Goal: Information Seeking & Learning: Learn about a topic

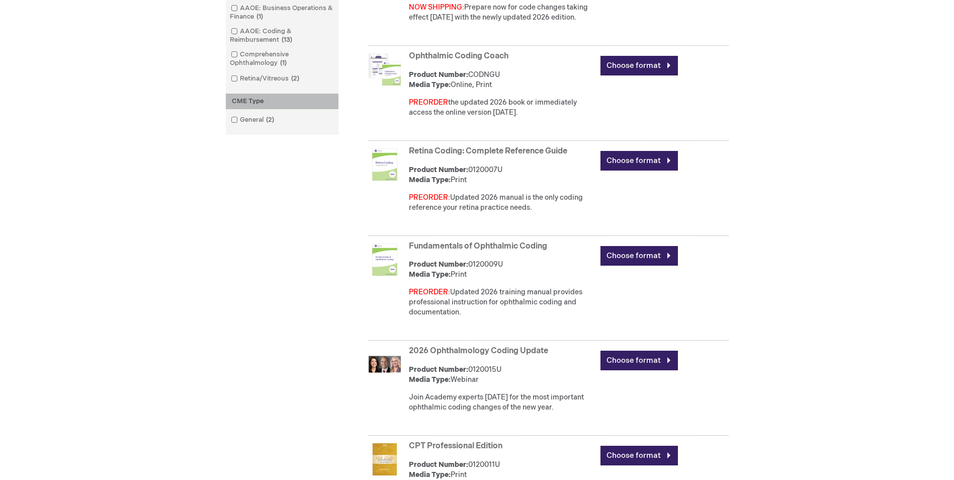
scroll to position [402, 0]
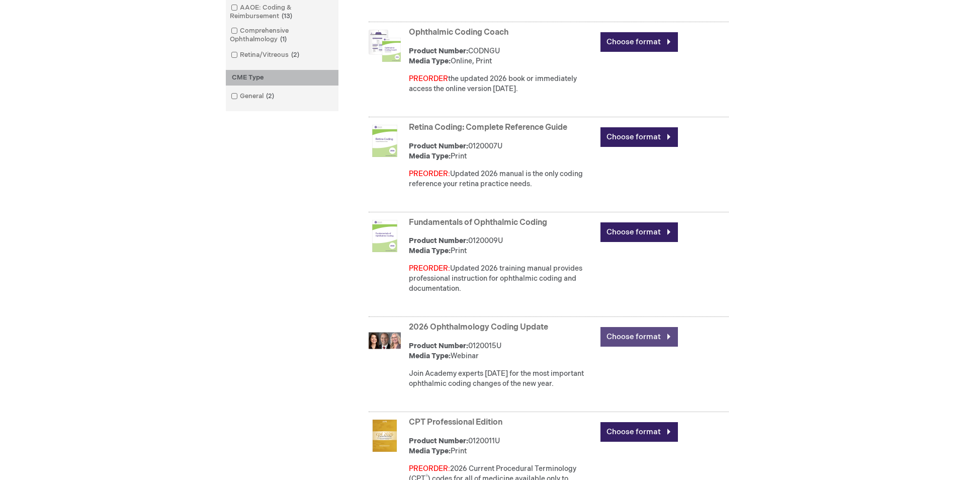
click at [638, 340] on link "Choose format" at bounding box center [638, 337] width 77 height 20
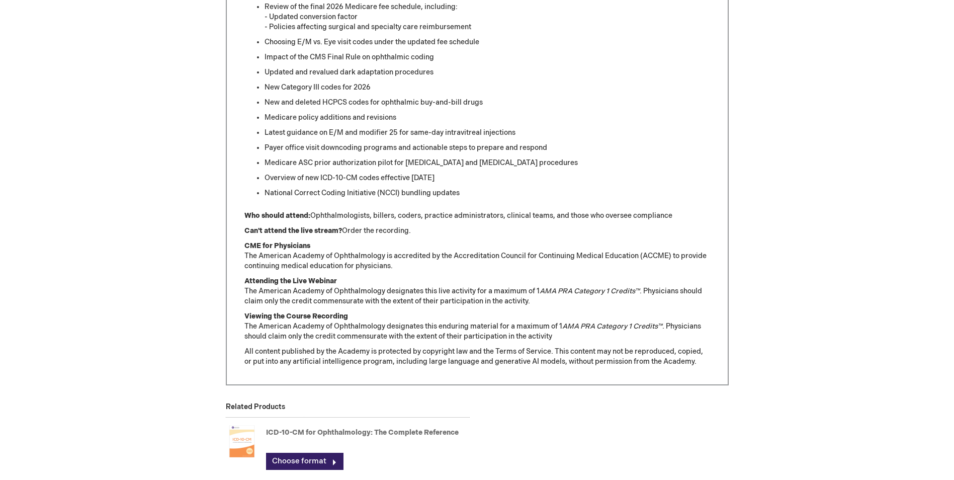
scroll to position [804, 0]
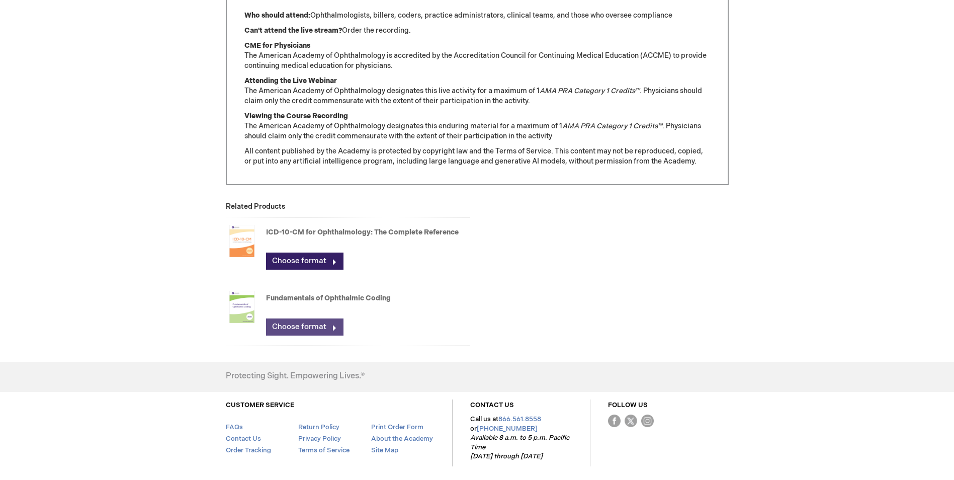
click at [301, 328] on link "Choose format" at bounding box center [304, 326] width 77 height 17
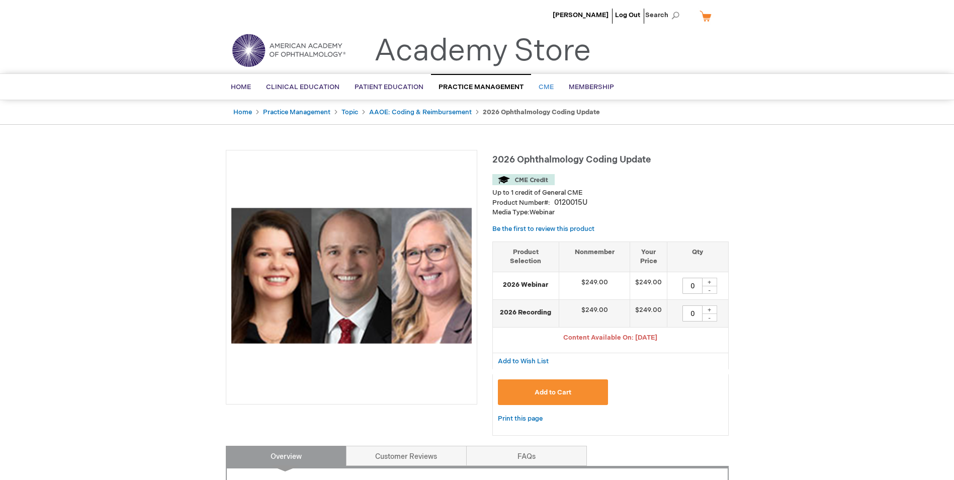
click at [542, 87] on span "CME" at bounding box center [545, 87] width 15 height 8
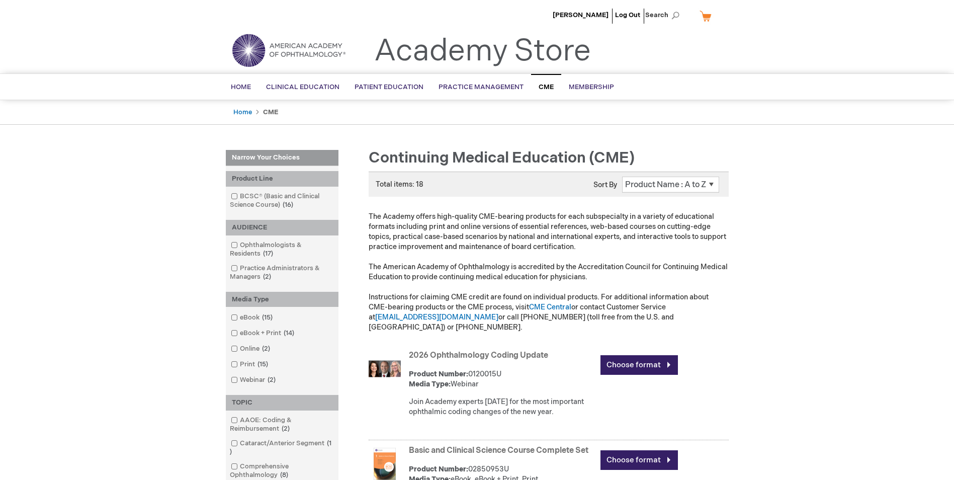
click at [240, 348] on span at bounding box center [240, 348] width 0 height 8
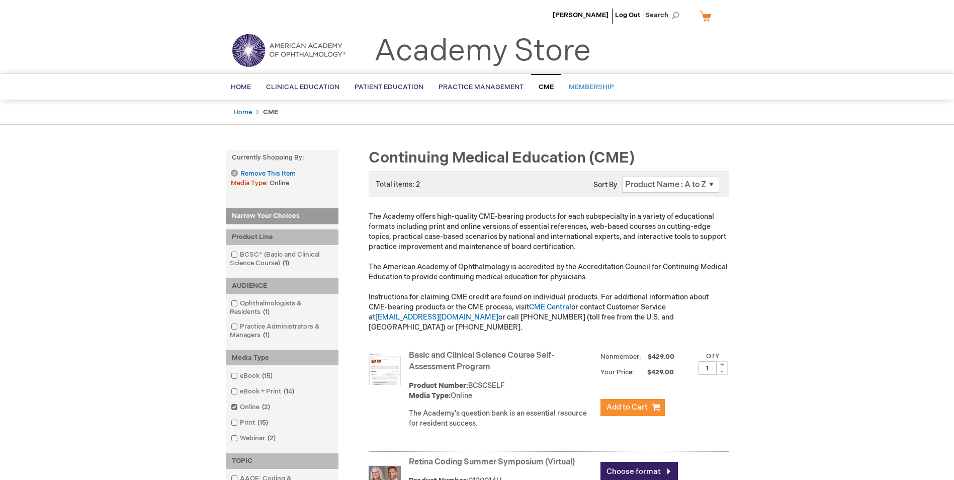
click at [588, 87] on span "Membership" at bounding box center [590, 87] width 45 height 8
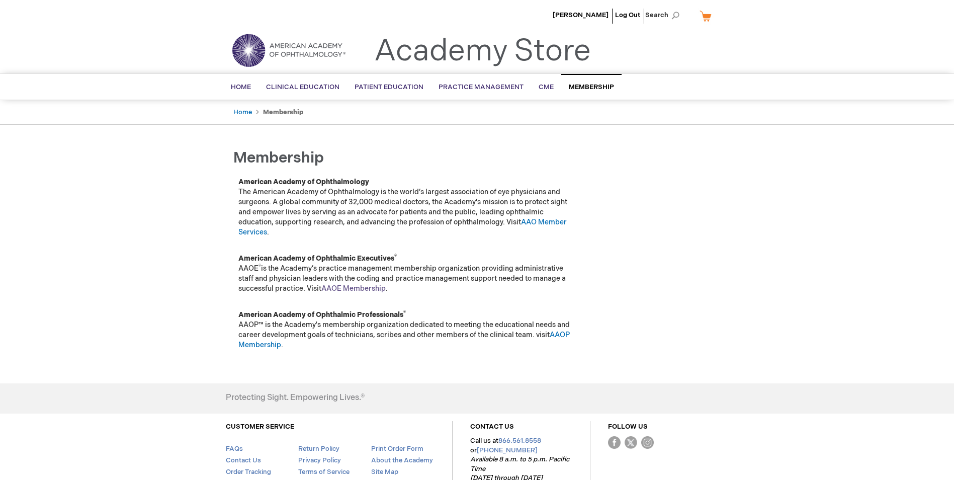
click at [353, 291] on link "AAOE Membership" at bounding box center [353, 288] width 64 height 9
